Goal: Information Seeking & Learning: Learn about a topic

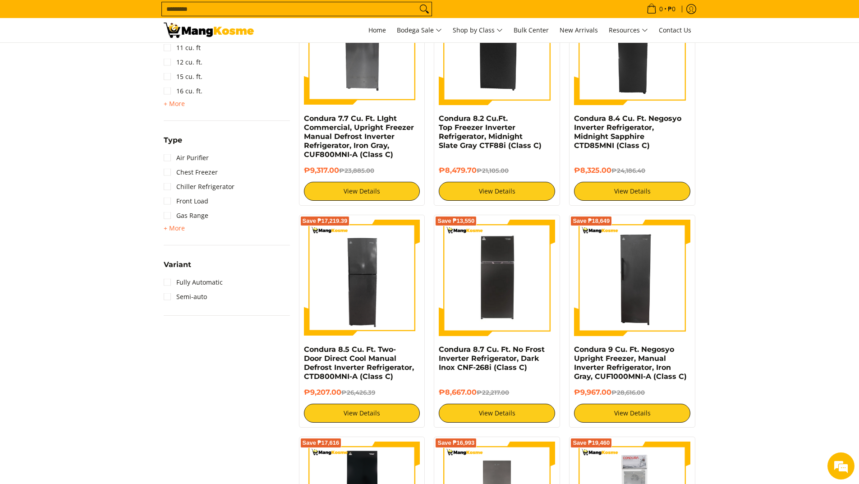
scroll to position [632, 0]
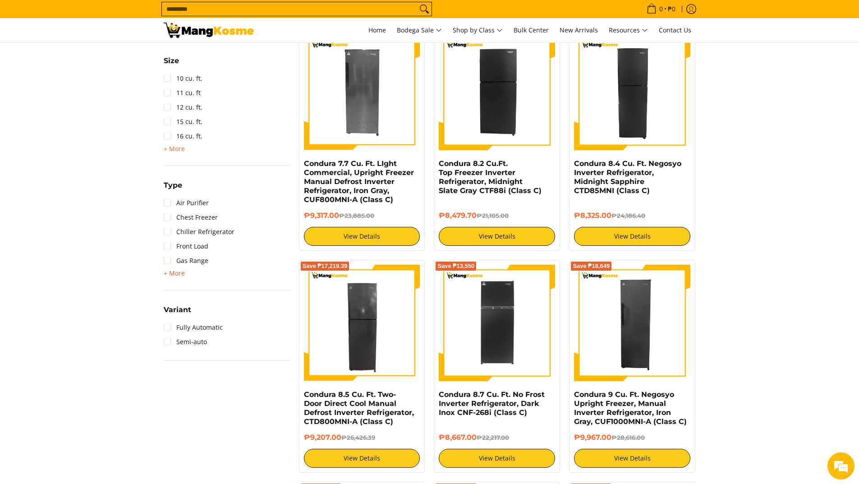
click at [175, 273] on span "+ More" at bounding box center [174, 273] width 21 height 7
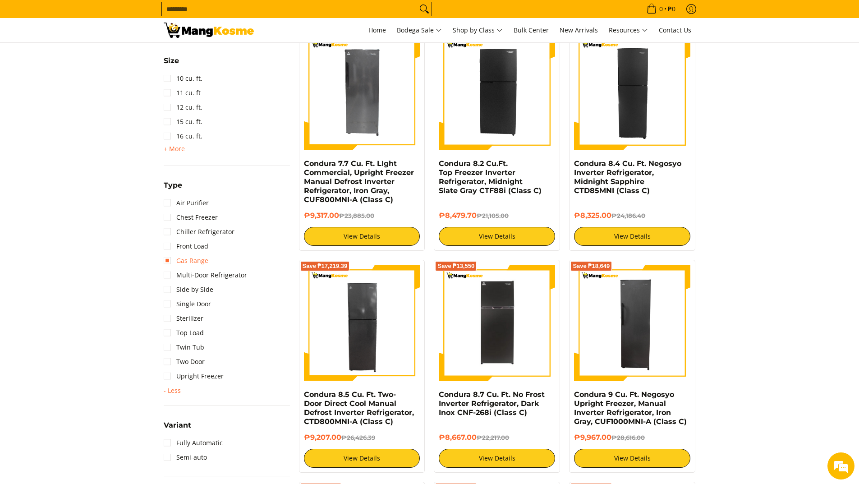
scroll to position [0, 0]
click at [182, 258] on link "Gas Range" at bounding box center [186, 261] width 45 height 14
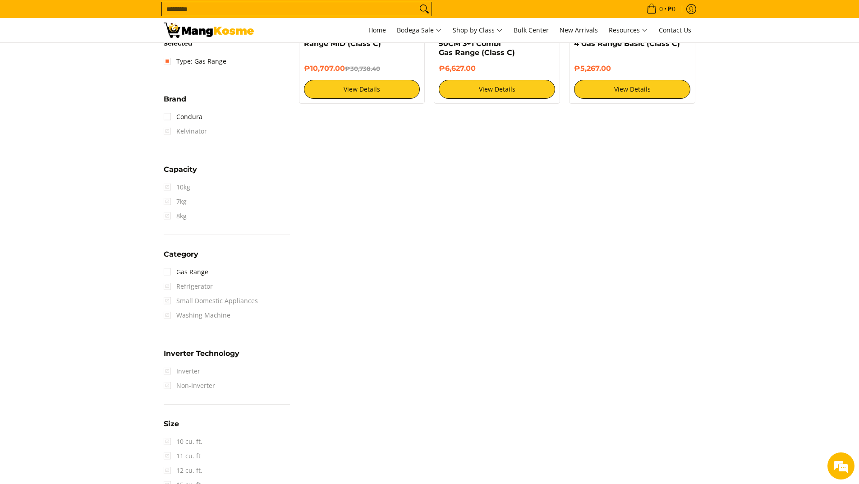
scroll to position [82, 0]
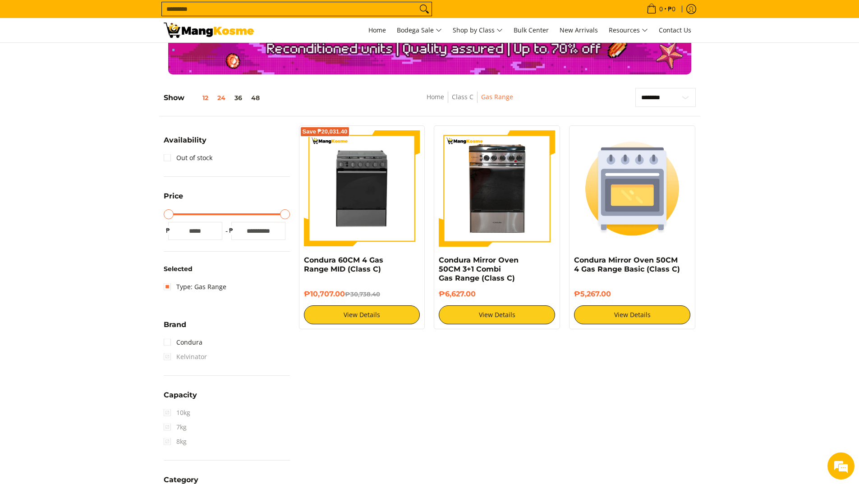
click at [205, 101] on button "12" at bounding box center [199, 97] width 28 height 7
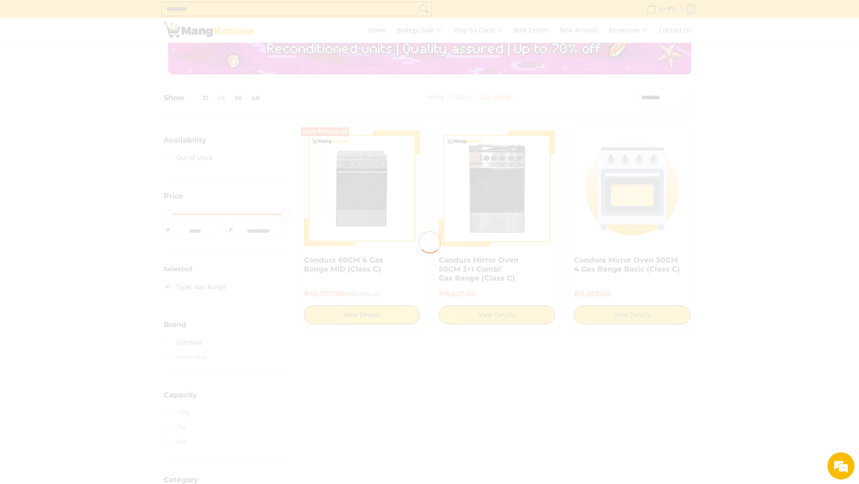
scroll to position [127, 0]
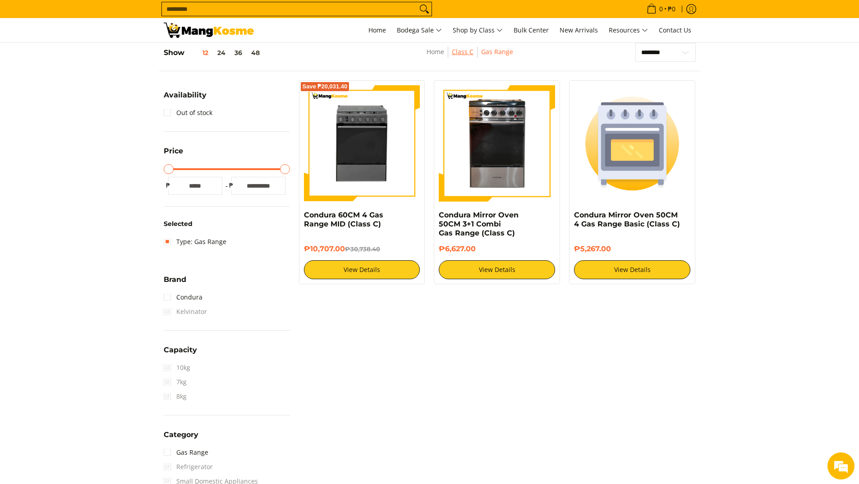
click at [472, 51] on link "Class C" at bounding box center [463, 51] width 22 height 9
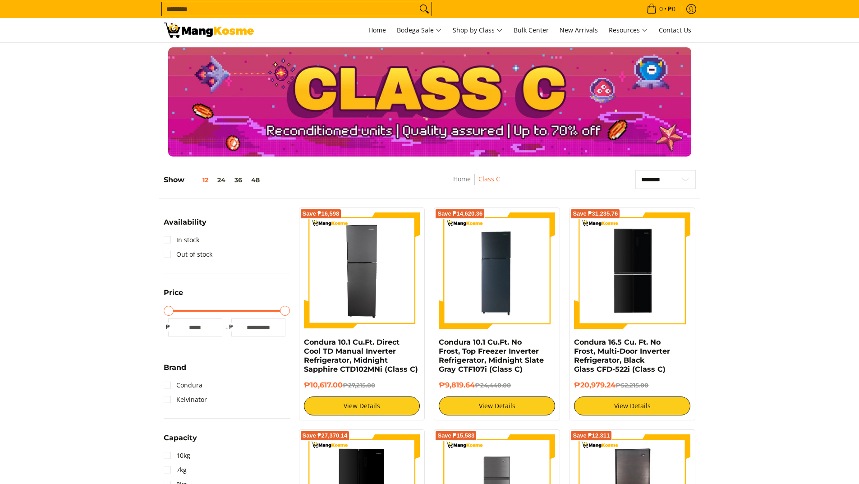
scroll to position [90, 0]
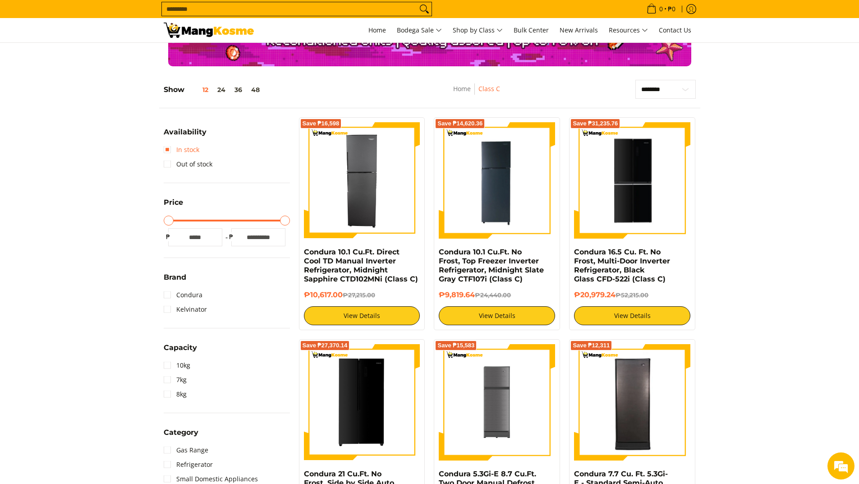
click at [168, 146] on link "In stock" at bounding box center [182, 150] width 36 height 14
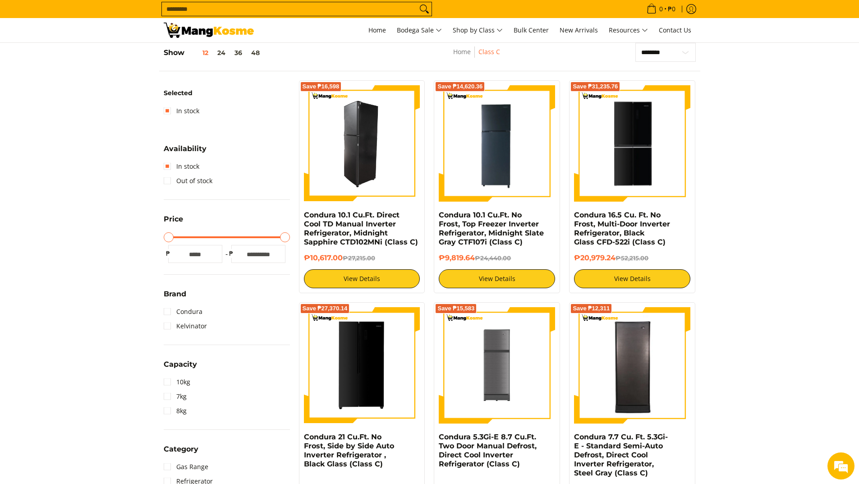
scroll to position [217, 0]
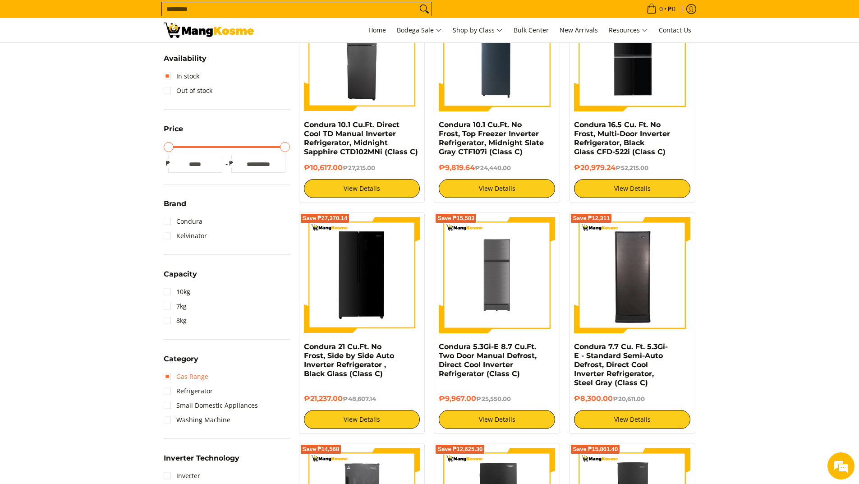
click at [208, 375] on link "Gas Range" at bounding box center [186, 376] width 45 height 14
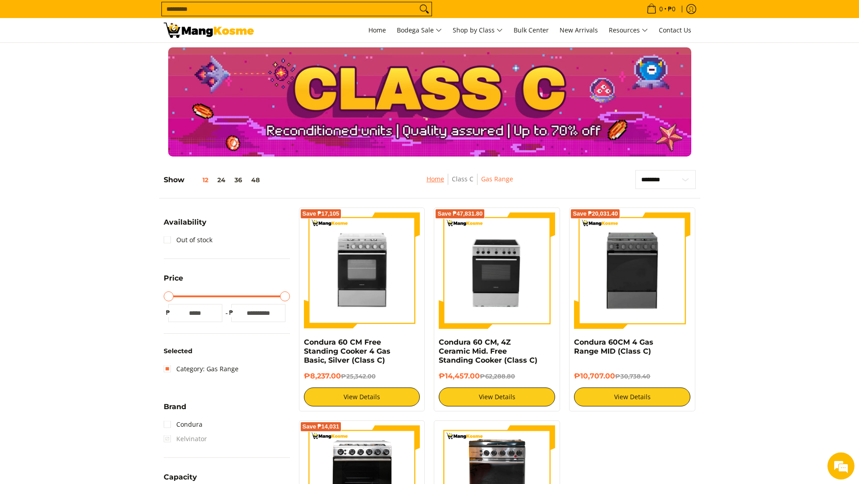
click at [437, 179] on link "Home" at bounding box center [436, 179] width 18 height 9
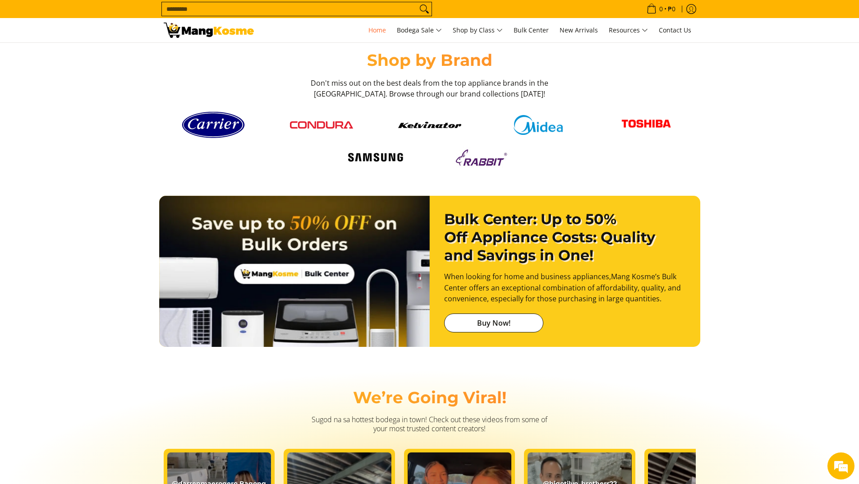
scroll to position [992, 0]
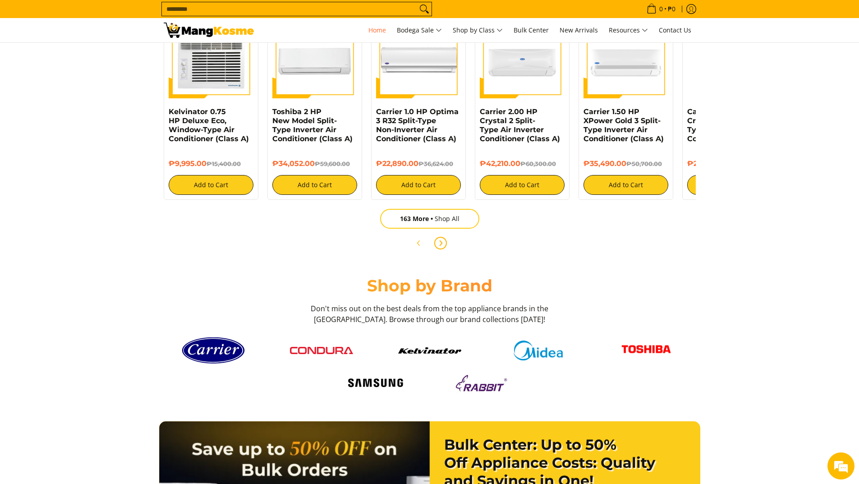
click at [442, 244] on icon "Next" at bounding box center [440, 243] width 7 height 7
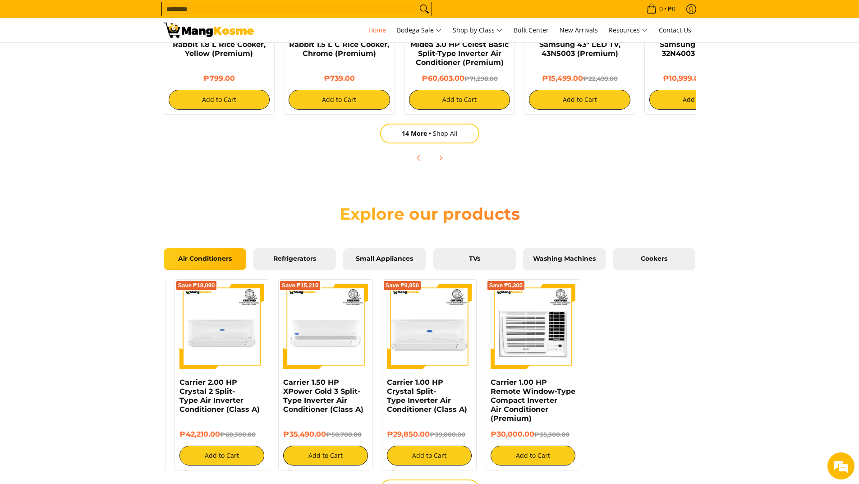
scroll to position [632, 0]
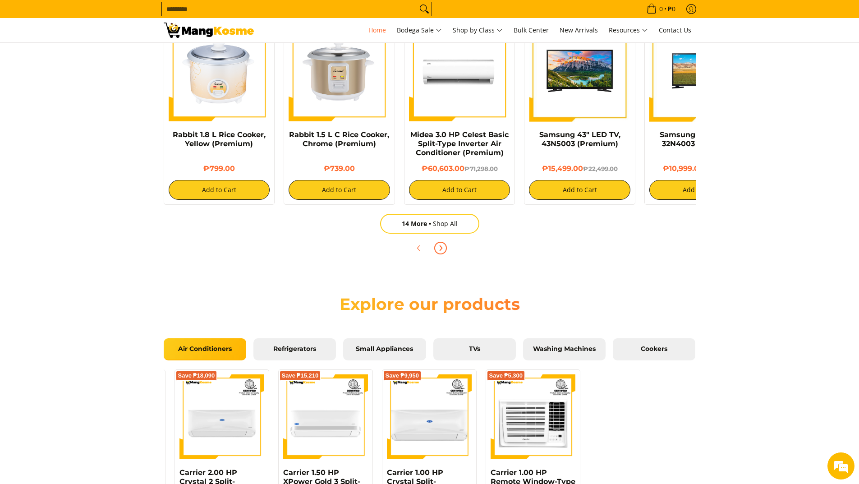
click at [441, 249] on icon "Next" at bounding box center [440, 248] width 7 height 7
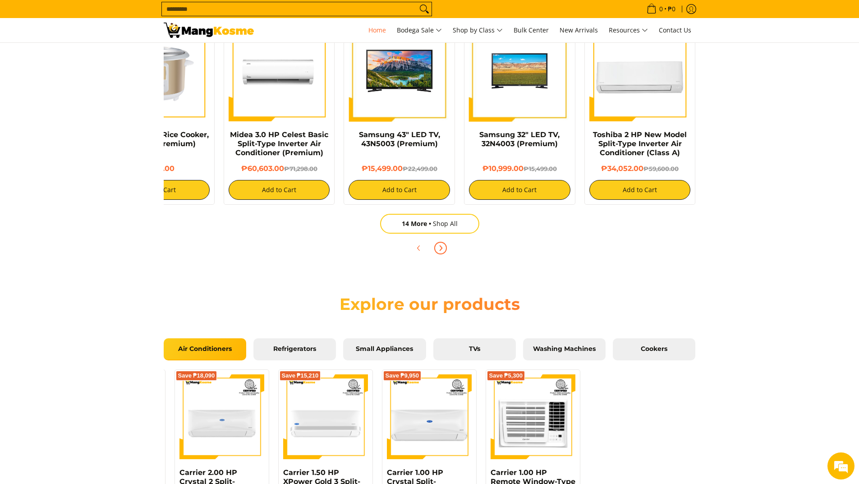
scroll to position [0, 0]
click at [441, 248] on icon "Next" at bounding box center [440, 248] width 7 height 7
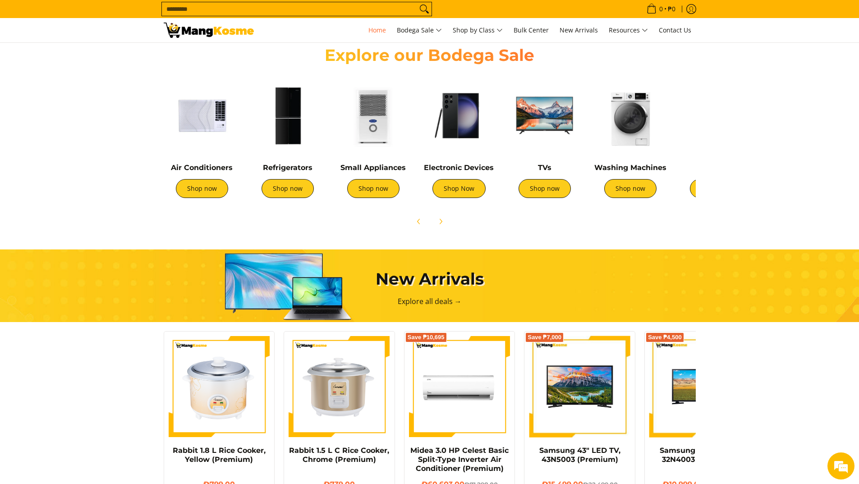
scroll to position [0, 359]
click at [443, 223] on icon "Next" at bounding box center [440, 221] width 7 height 7
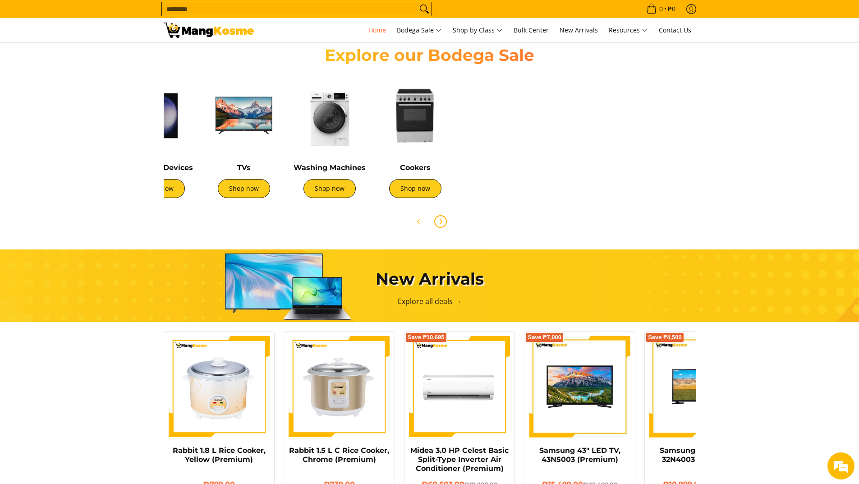
scroll to position [0, 301]
click at [421, 196] on link "Shop now" at bounding box center [415, 188] width 52 height 19
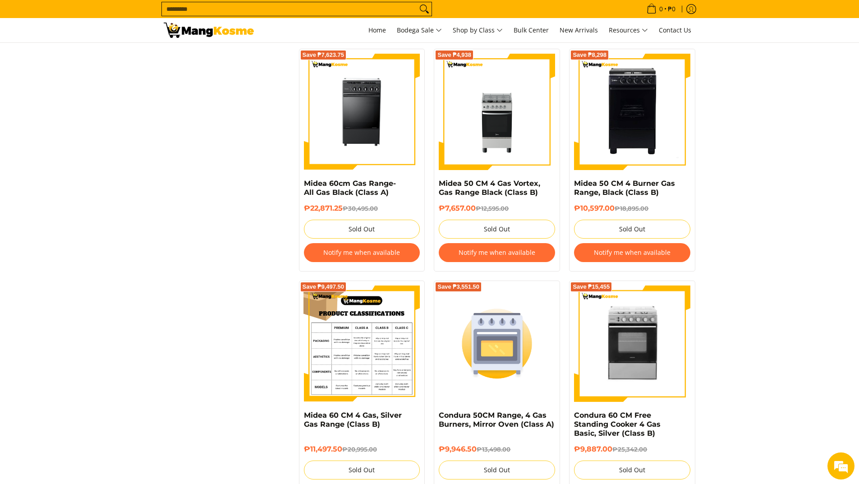
scroll to position [722, 0]
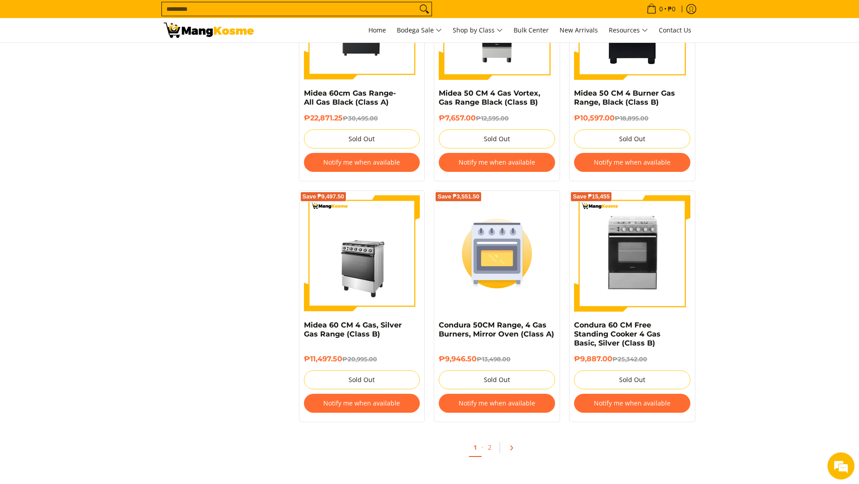
click at [514, 448] on icon "Pagination" at bounding box center [511, 448] width 6 height 6
